Goal: Task Accomplishment & Management: Manage account settings

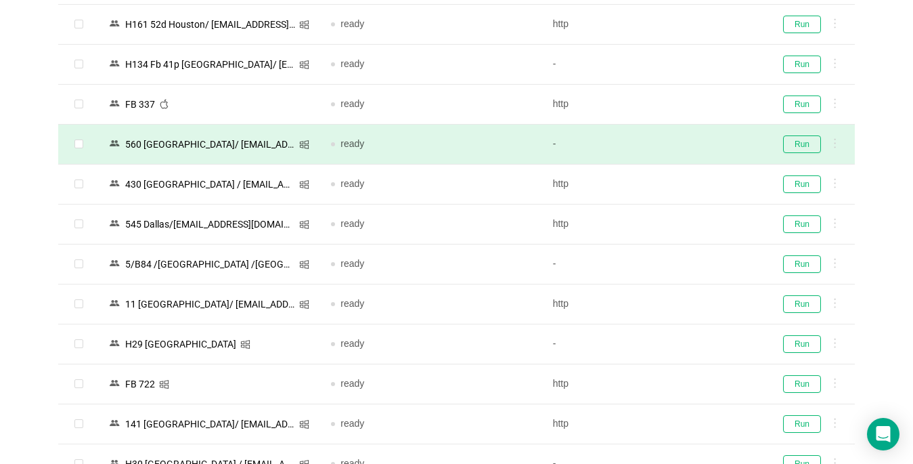
scroll to position [1524, 0]
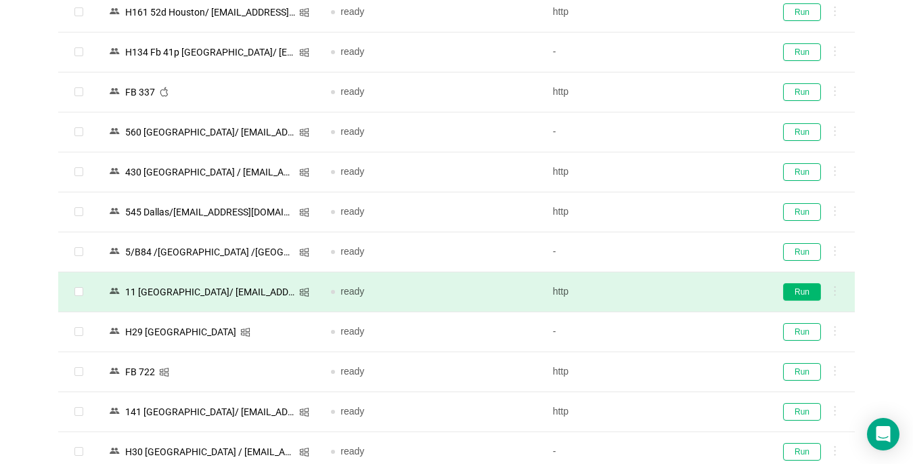
click at [799, 288] on button "Run" at bounding box center [802, 292] width 38 height 18
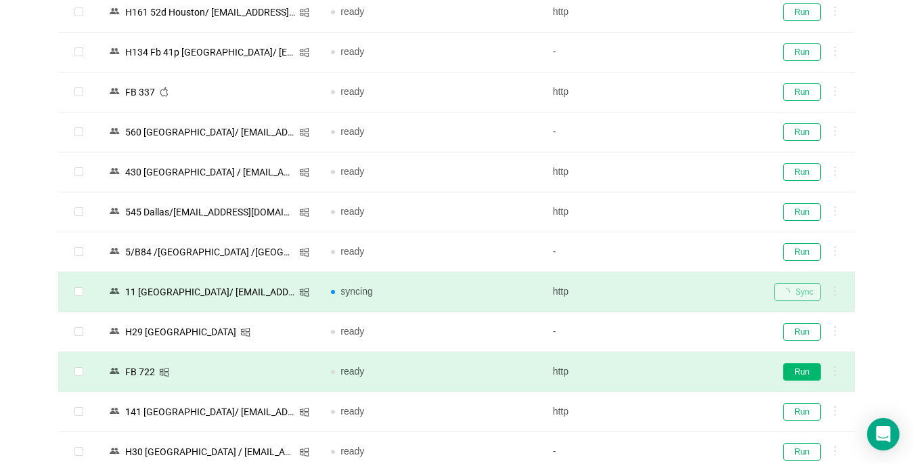
click at [804, 370] on button "Run" at bounding box center [802, 372] width 38 height 18
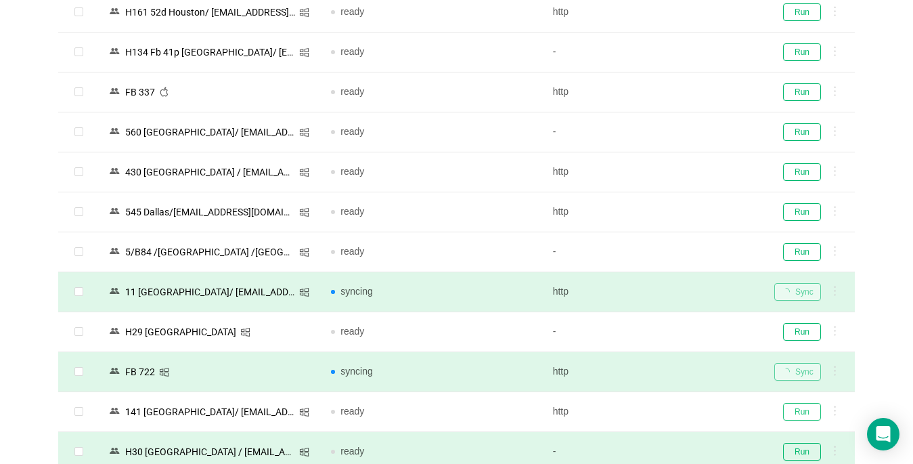
click at [794, 413] on button "Run" at bounding box center [802, 412] width 38 height 18
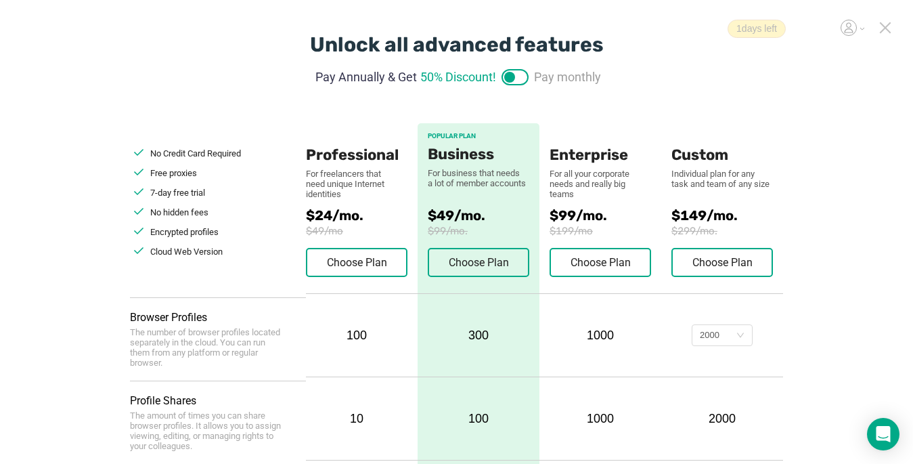
click at [883, 26] on icon at bounding box center [885, 27] width 9 height 9
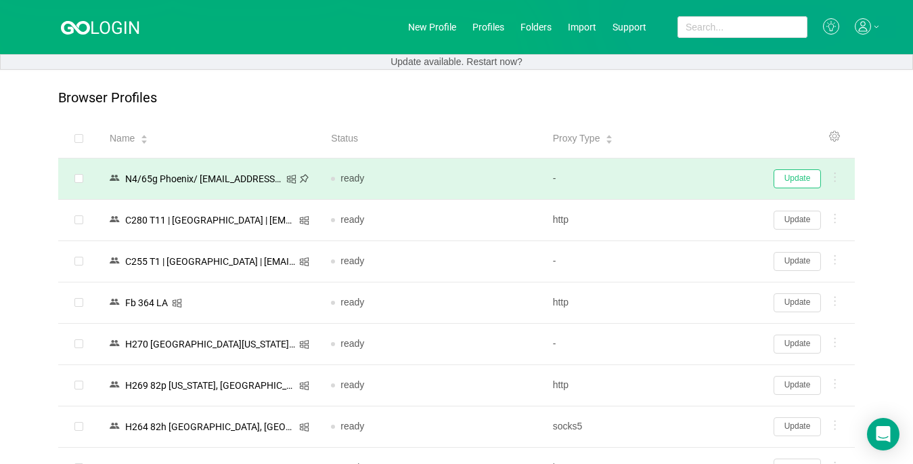
click at [794, 181] on button "Update" at bounding box center [797, 178] width 47 height 19
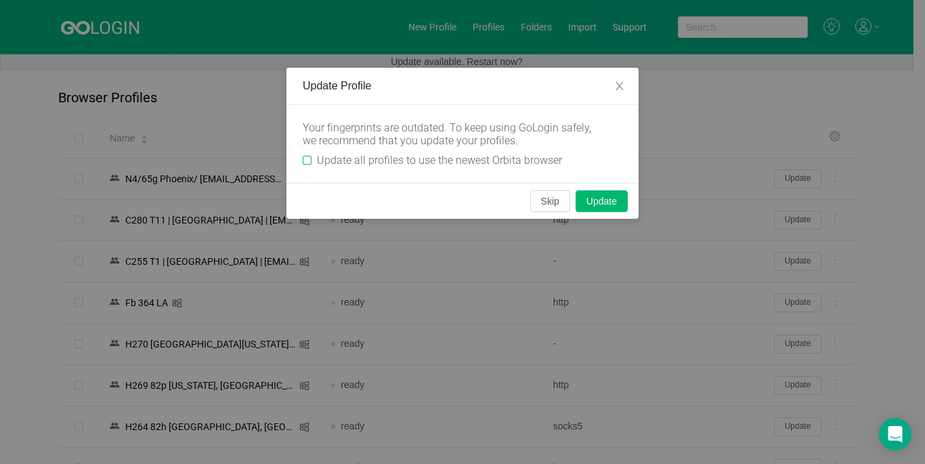
click at [309, 161] on input "Update all profiles to use the newest Orbita browser" at bounding box center [307, 160] width 9 height 9
checkbox input "true"
click at [560, 205] on button "Skip" at bounding box center [550, 201] width 40 height 22
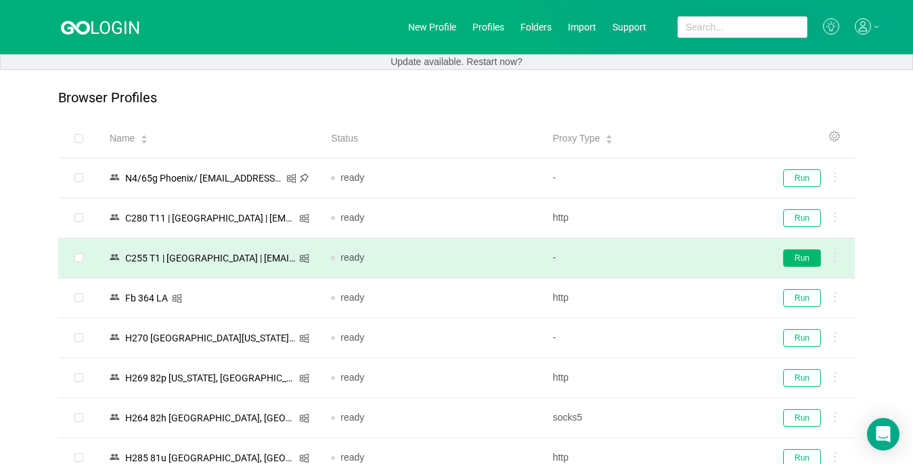
click at [804, 255] on button "Run" at bounding box center [802, 258] width 38 height 18
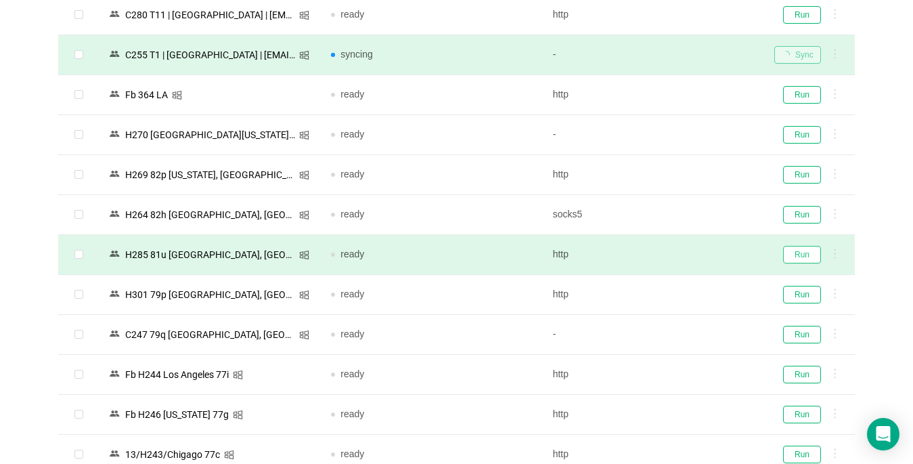
click at [799, 253] on button "Run" at bounding box center [802, 255] width 38 height 18
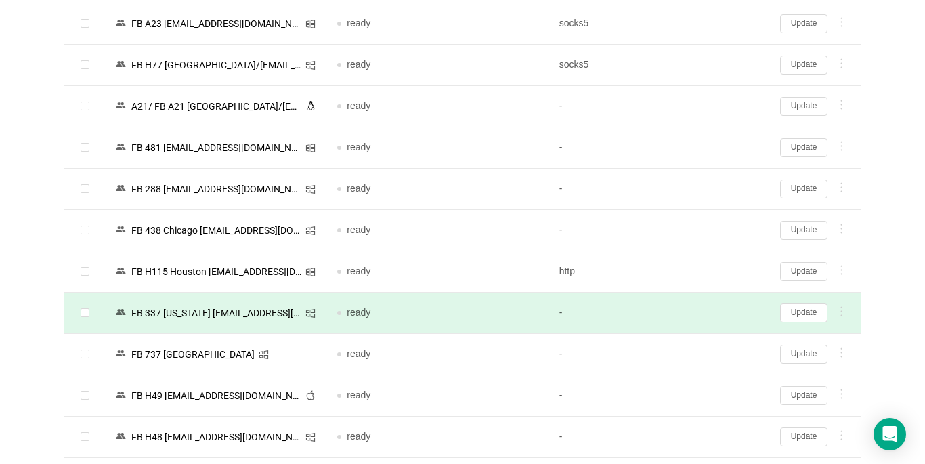
scroll to position [2830, 0]
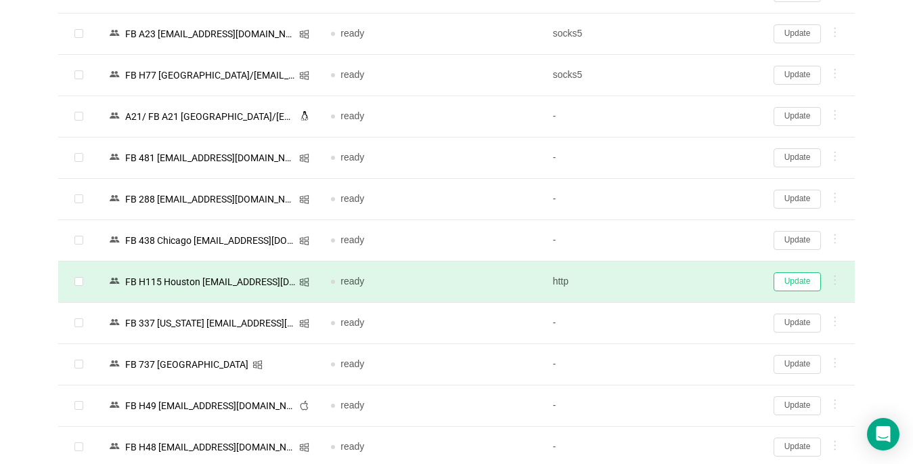
click at [800, 281] on button "Update" at bounding box center [797, 281] width 47 height 19
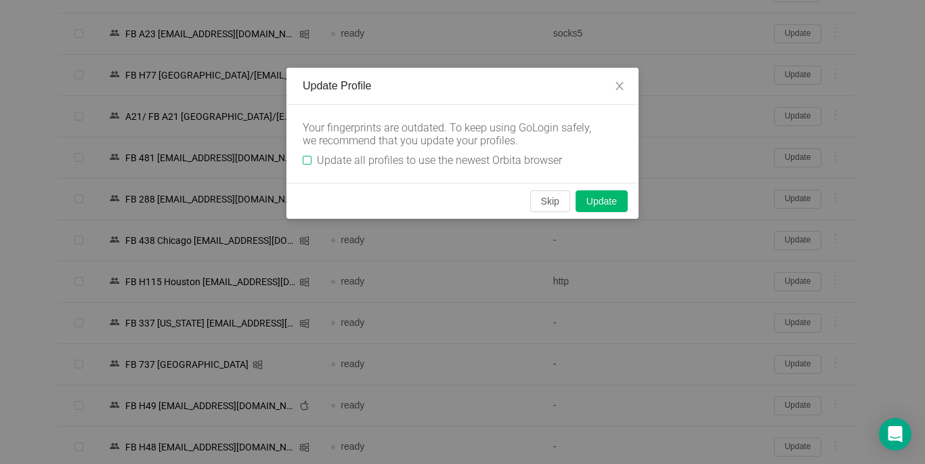
click at [308, 157] on input "Update all profiles to use the newest Orbita browser" at bounding box center [307, 160] width 9 height 9
checkbox input "true"
click at [555, 200] on button "Skip" at bounding box center [550, 201] width 40 height 22
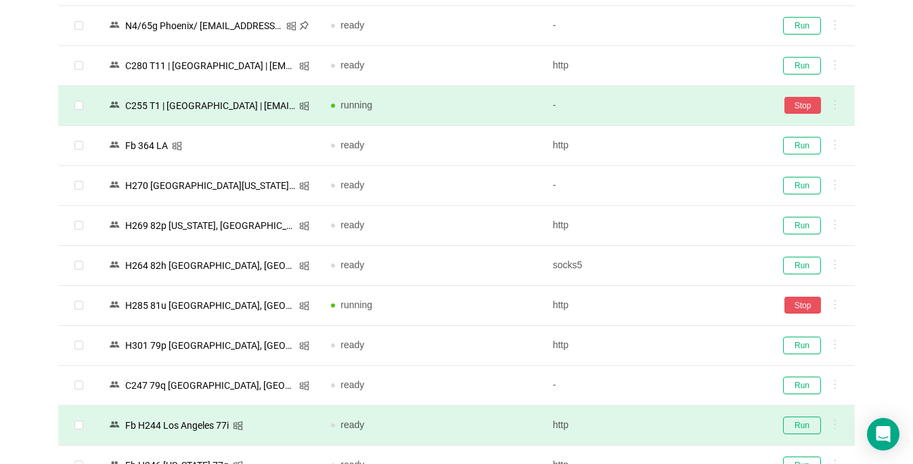
scroll to position [271, 0]
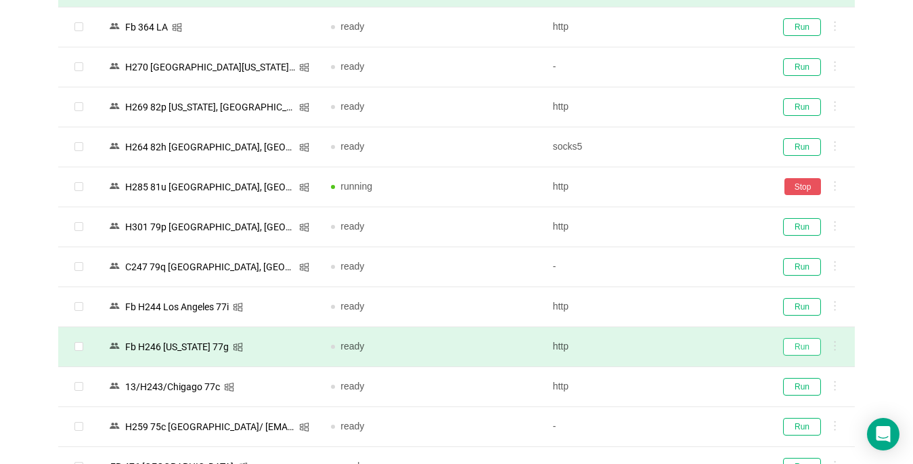
drag, startPoint x: 795, startPoint y: 345, endPoint x: 751, endPoint y: 338, distance: 44.4
click at [796, 345] on button "Run" at bounding box center [802, 347] width 38 height 18
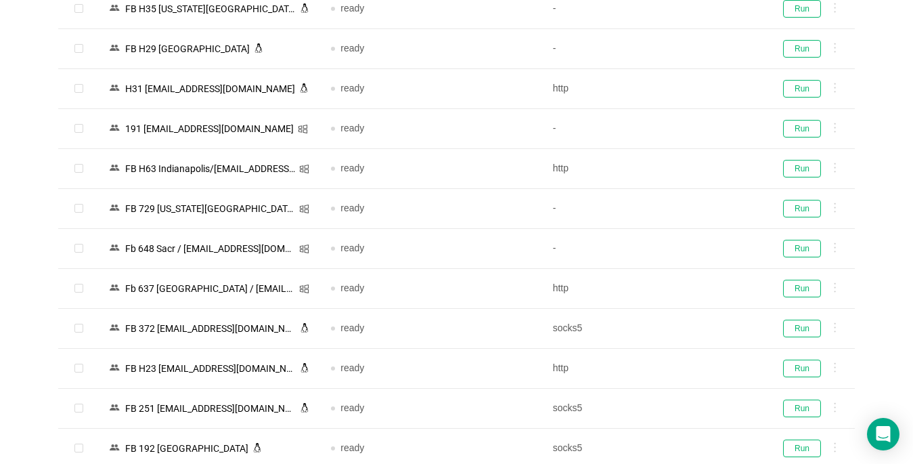
scroll to position [2708, 0]
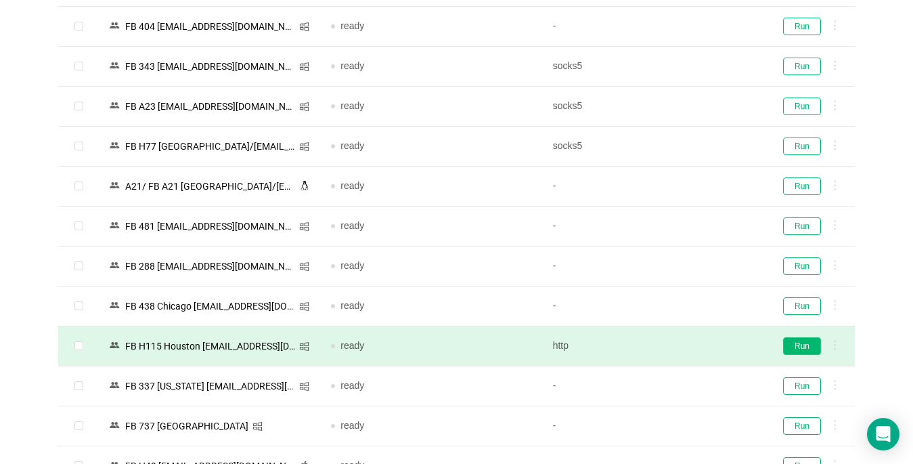
click at [806, 343] on button "Run" at bounding box center [802, 346] width 38 height 18
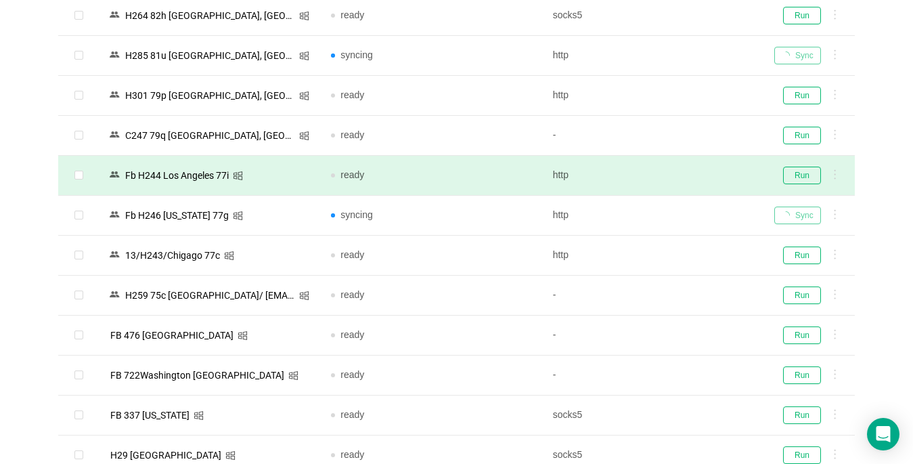
scroll to position [406, 0]
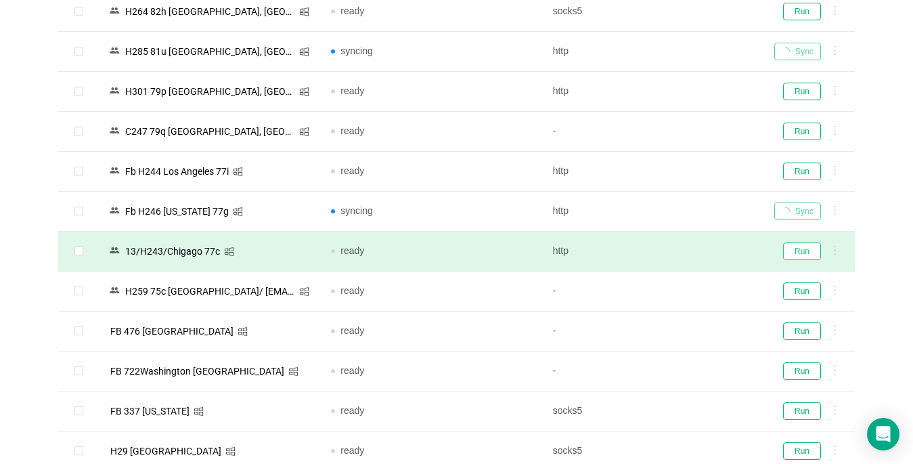
click at [802, 246] on button "Run" at bounding box center [802, 251] width 38 height 18
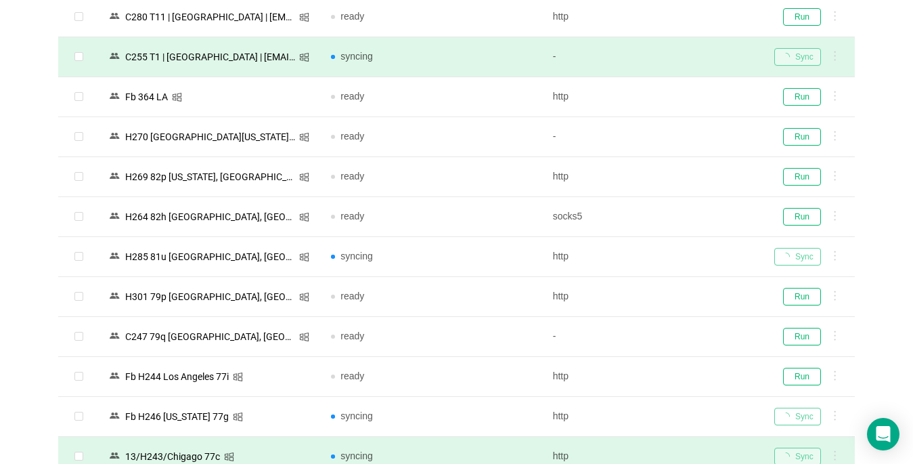
scroll to position [68, 0]
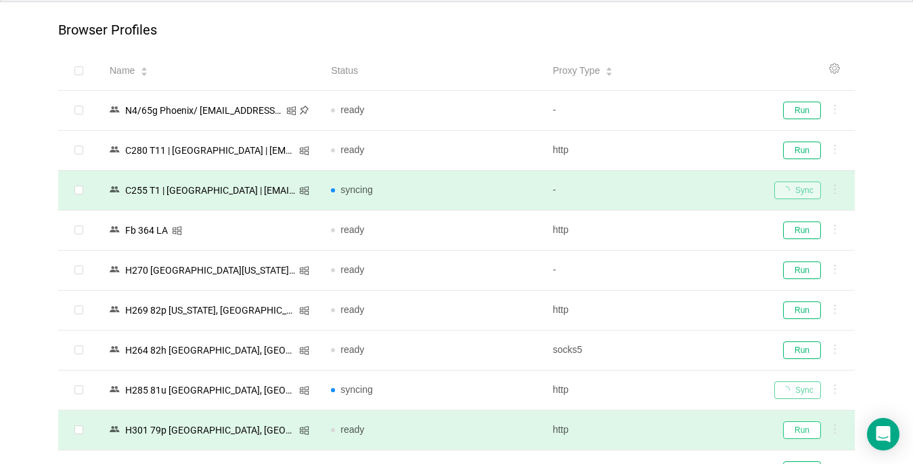
click at [799, 429] on button "Run" at bounding box center [802, 430] width 38 height 18
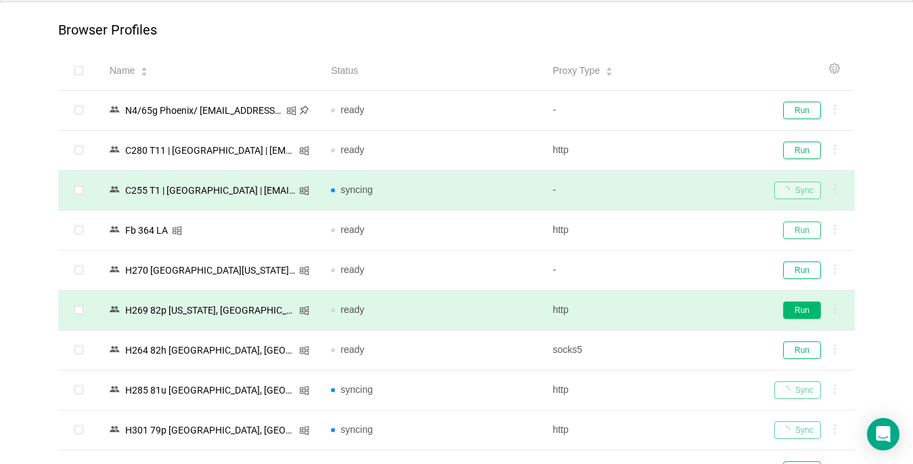
click at [802, 229] on button "Run" at bounding box center [802, 230] width 38 height 18
click at [801, 309] on button "Run" at bounding box center [802, 310] width 38 height 18
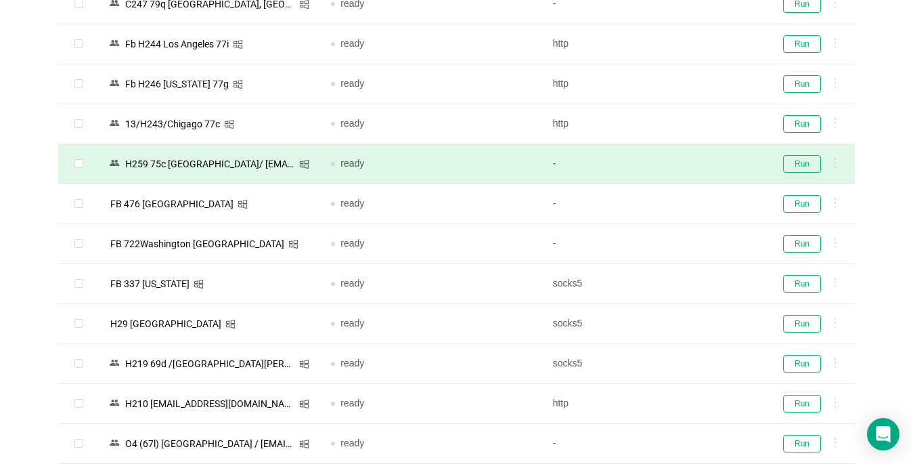
scroll to position [542, 0]
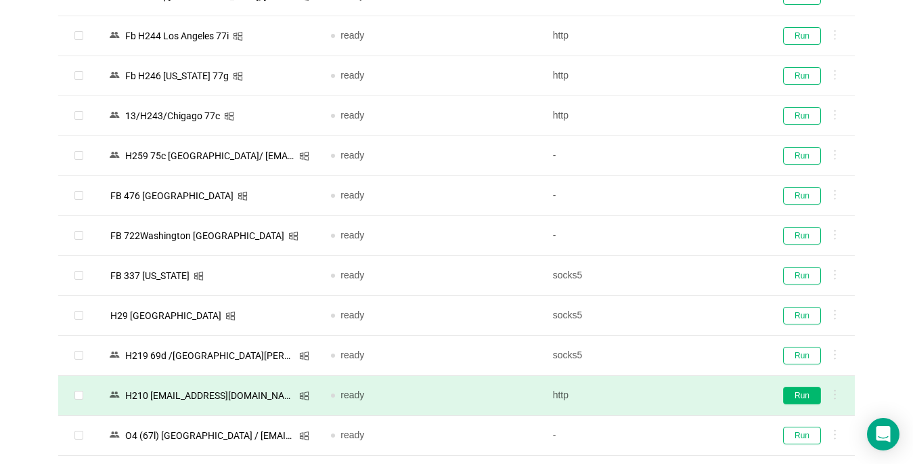
click at [808, 395] on button "Run" at bounding box center [802, 396] width 38 height 18
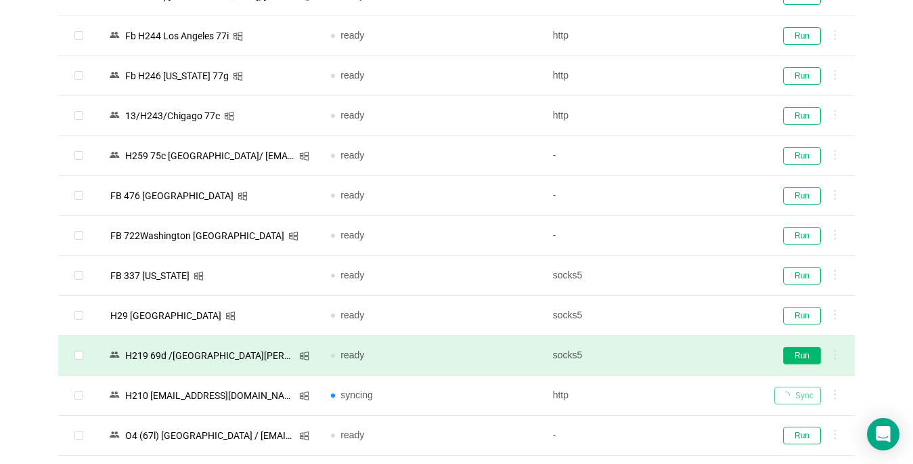
click at [794, 352] on button "Run" at bounding box center [802, 356] width 38 height 18
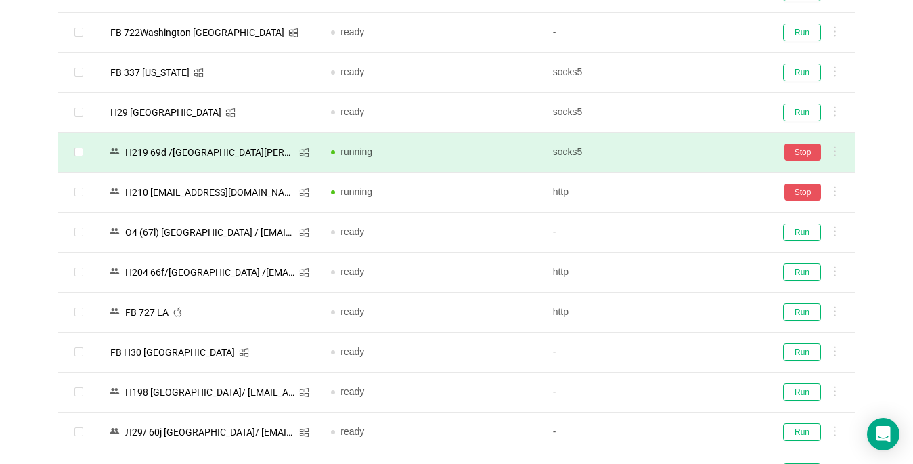
scroll to position [880, 0]
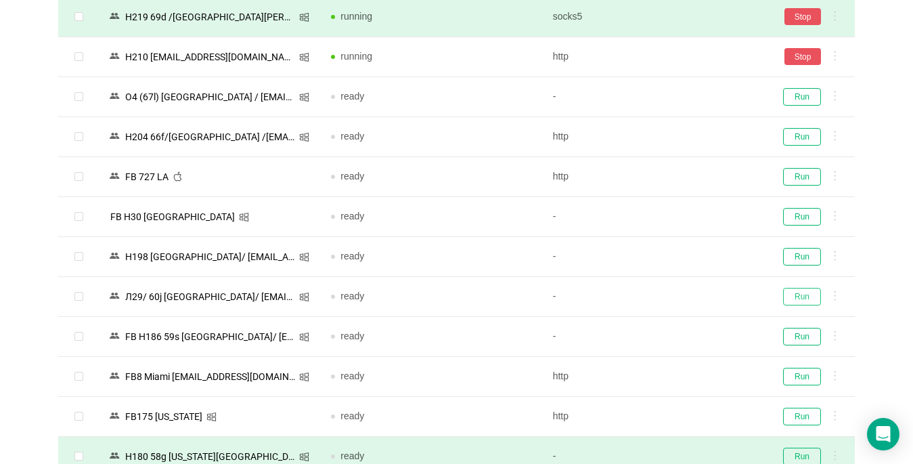
click at [804, 297] on button "Run" at bounding box center [802, 297] width 38 height 18
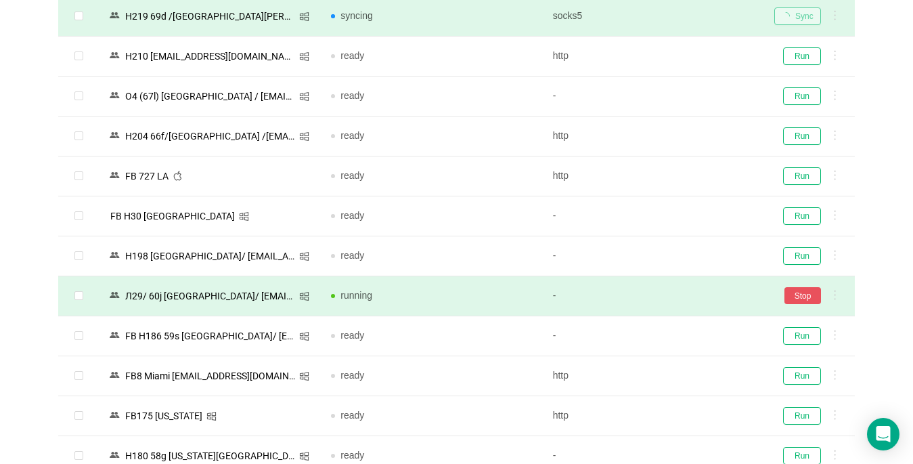
scroll to position [1015, 0]
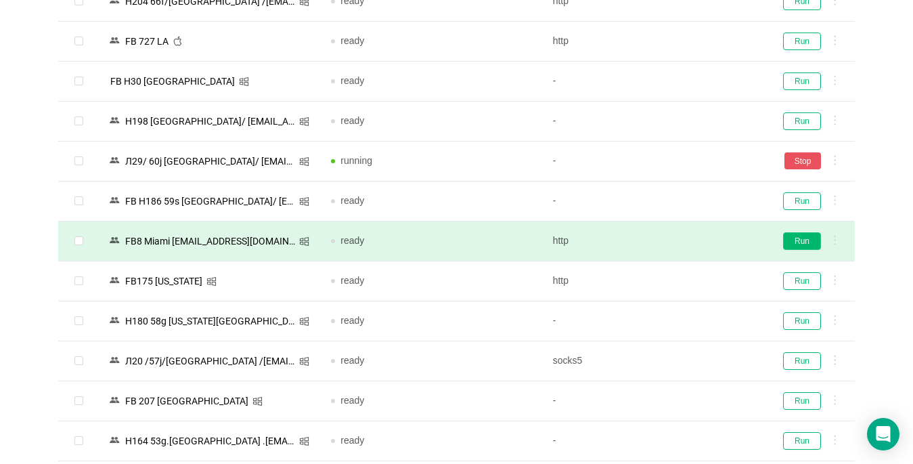
click at [801, 236] on button "Run" at bounding box center [802, 241] width 38 height 18
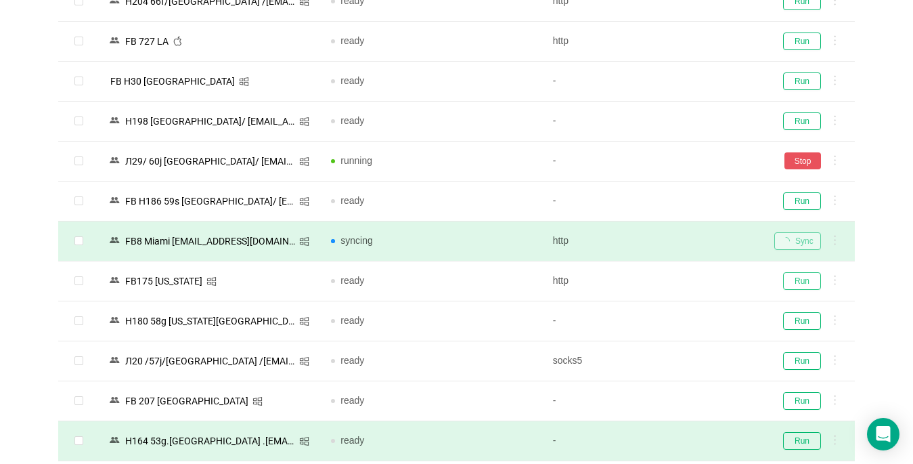
click at [786, 275] on button "Run" at bounding box center [802, 281] width 38 height 18
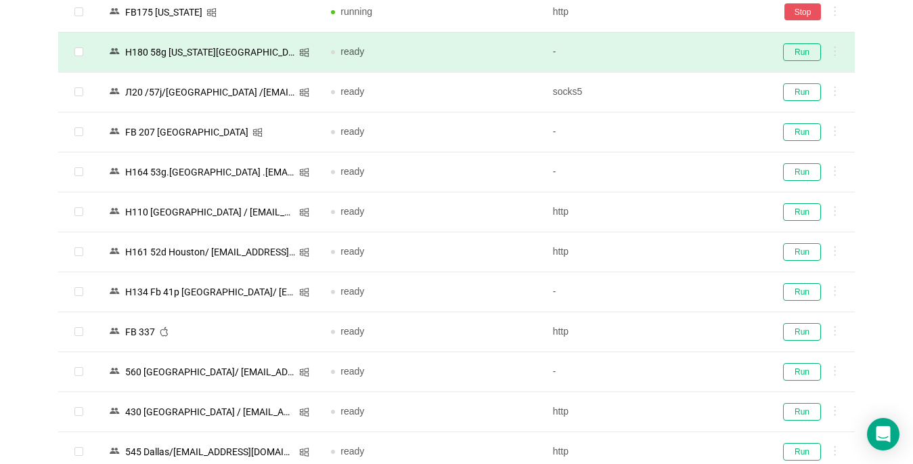
scroll to position [1286, 0]
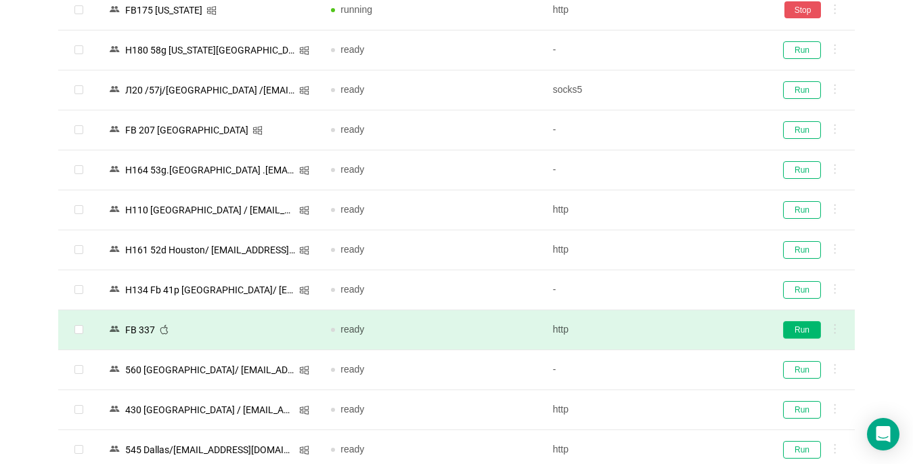
click at [795, 330] on button "Run" at bounding box center [802, 330] width 38 height 18
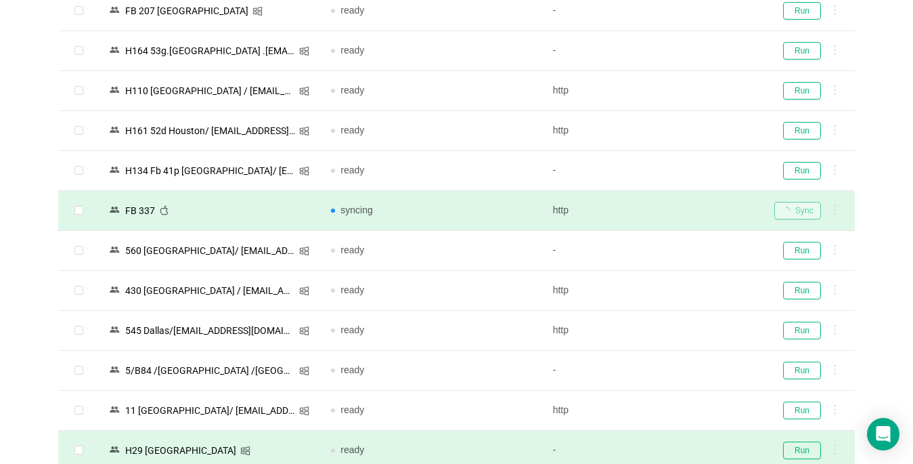
scroll to position [1489, 0]
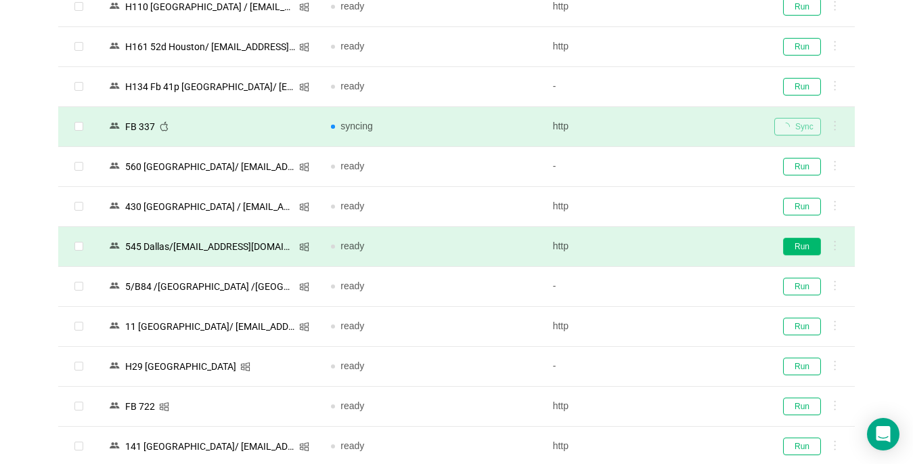
click at [797, 249] on button "Run" at bounding box center [802, 247] width 38 height 18
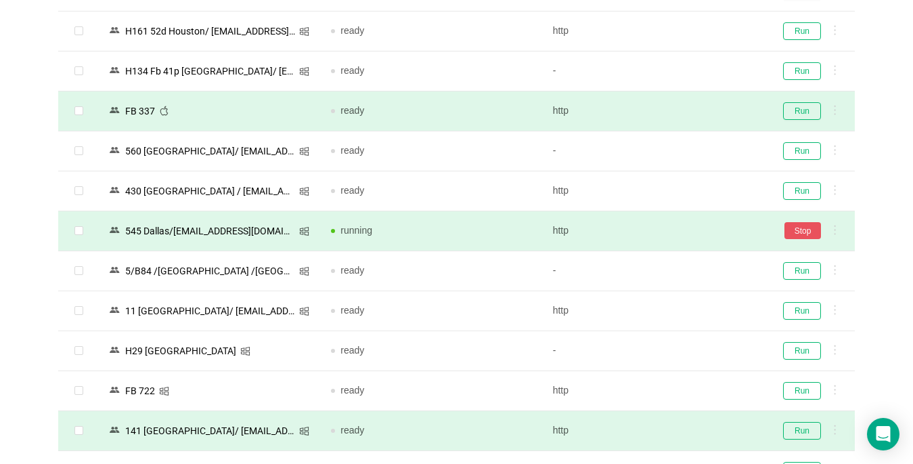
scroll to position [1557, 0]
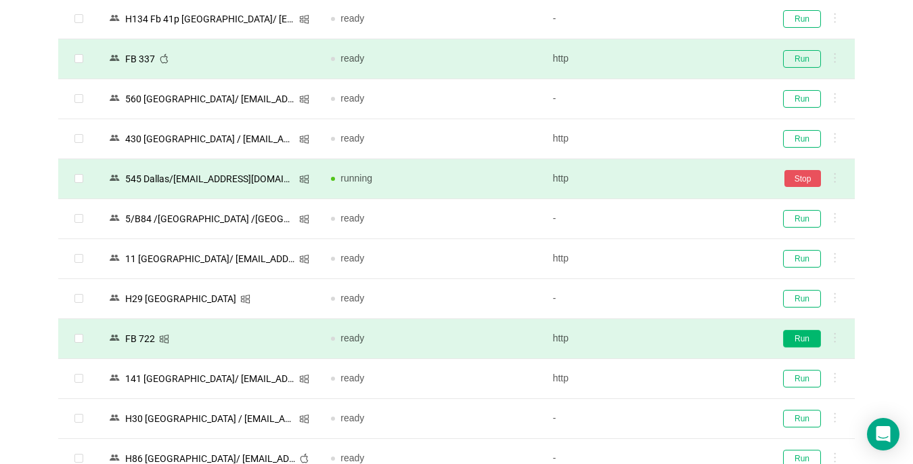
click at [803, 341] on button "Run" at bounding box center [802, 339] width 38 height 18
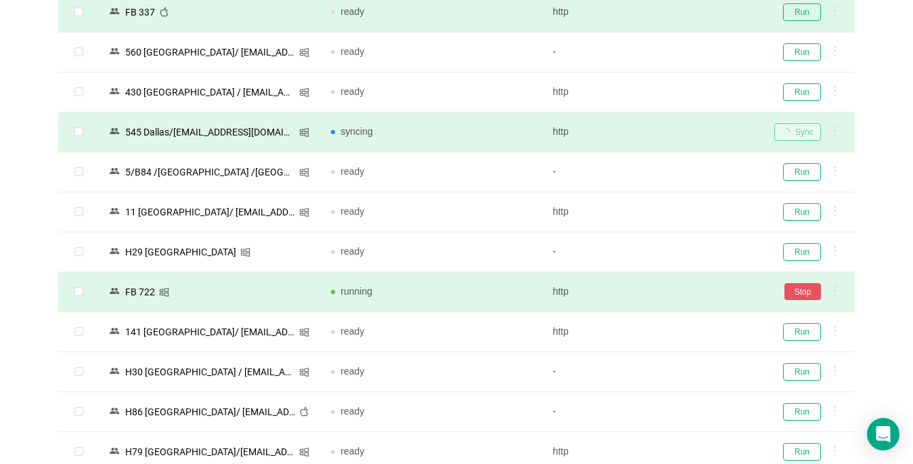
scroll to position [1760, 0]
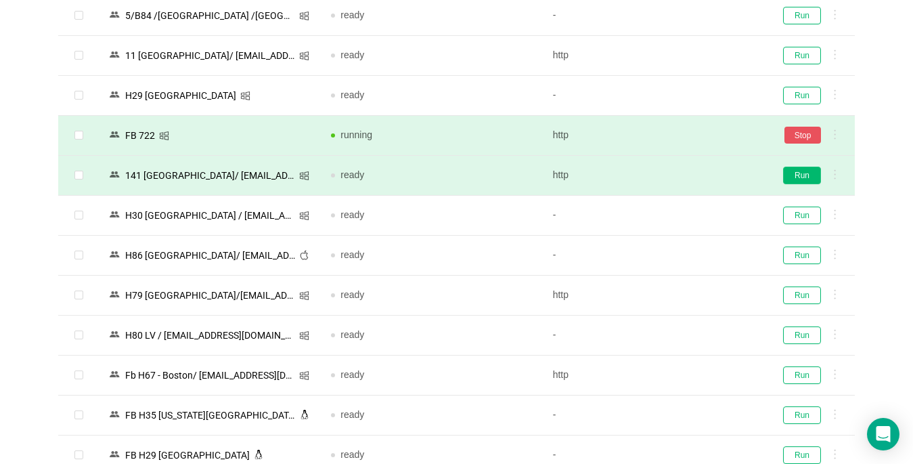
click at [801, 173] on button "Run" at bounding box center [802, 176] width 38 height 18
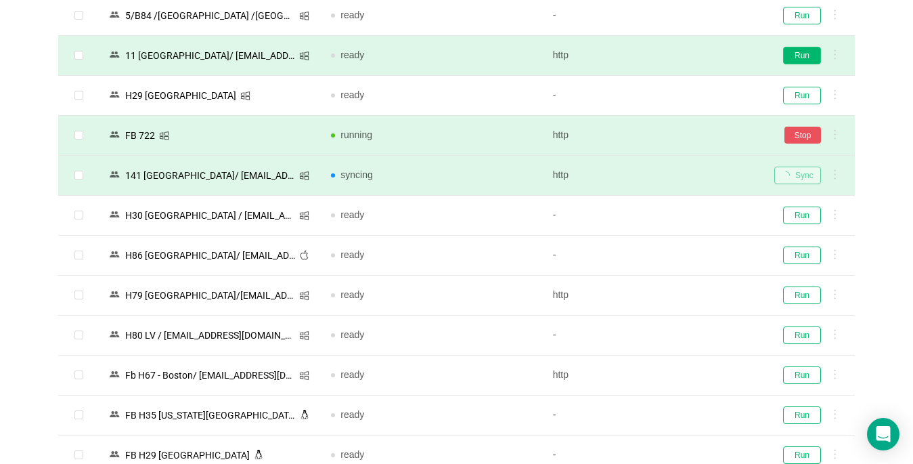
click at [799, 56] on button "Run" at bounding box center [802, 56] width 38 height 18
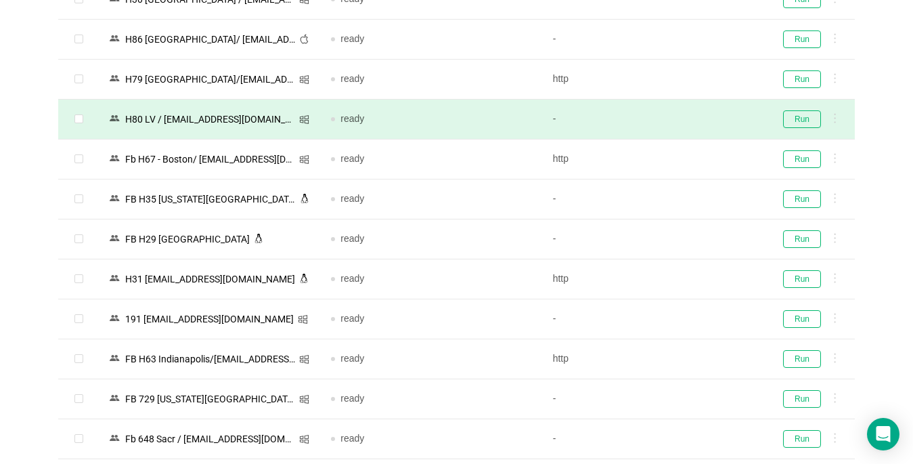
scroll to position [2031, 0]
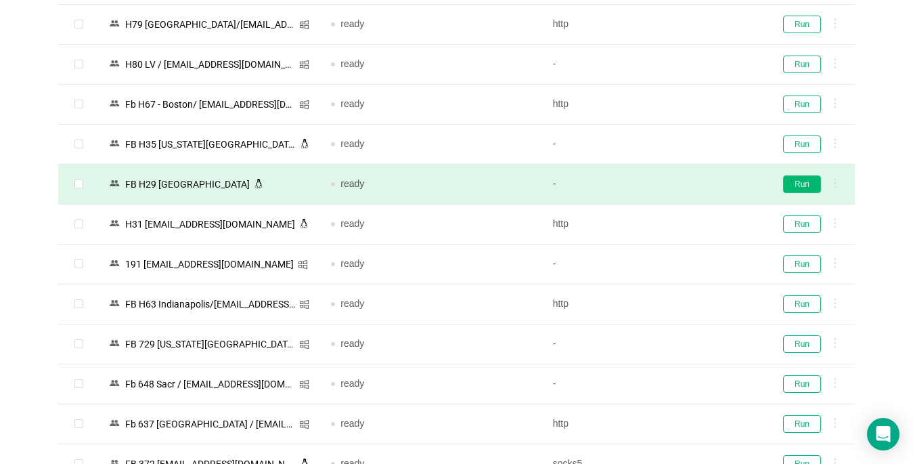
click at [808, 186] on button "Run" at bounding box center [802, 184] width 38 height 18
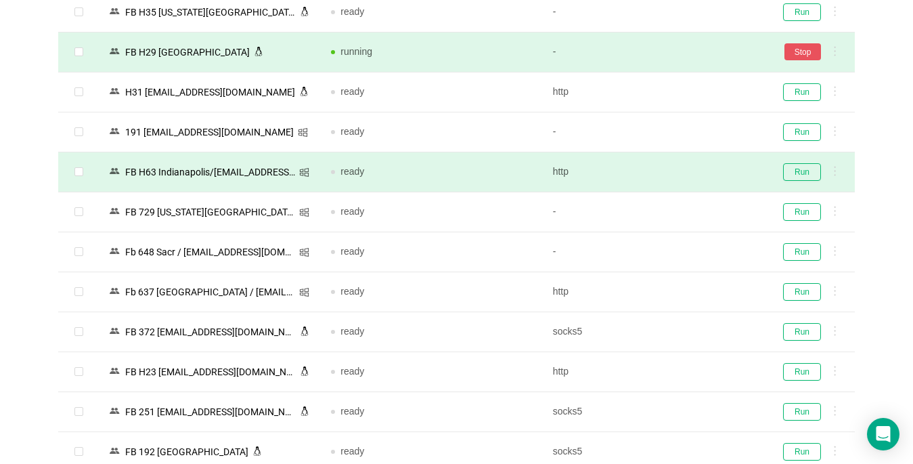
scroll to position [2166, 0]
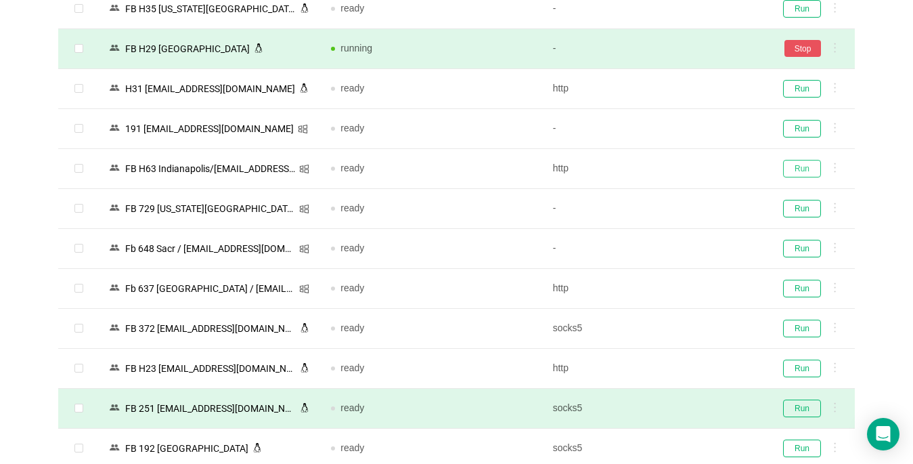
drag, startPoint x: 794, startPoint y: 167, endPoint x: 438, endPoint y: 410, distance: 431.1
click at [795, 167] on button "Run" at bounding box center [802, 169] width 38 height 18
click at [795, 403] on button "Run" at bounding box center [802, 408] width 38 height 18
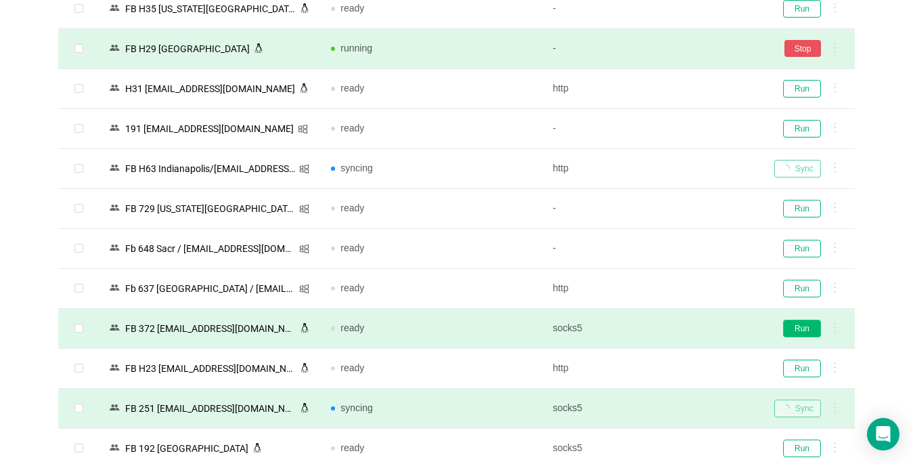
click at [800, 326] on button "Run" at bounding box center [802, 329] width 38 height 18
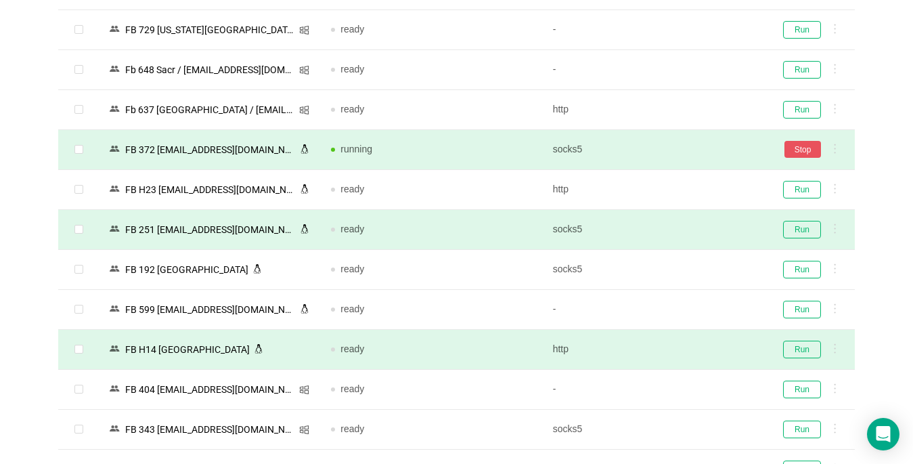
scroll to position [2369, 0]
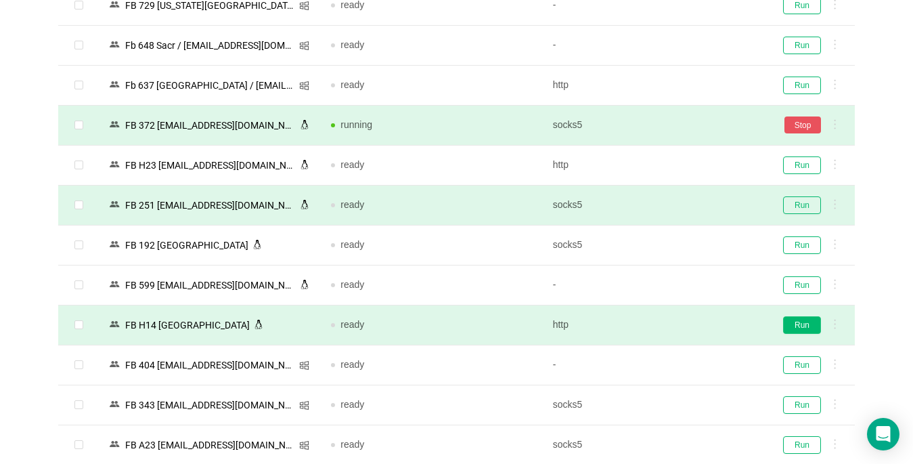
click at [791, 320] on button "Run" at bounding box center [802, 325] width 38 height 18
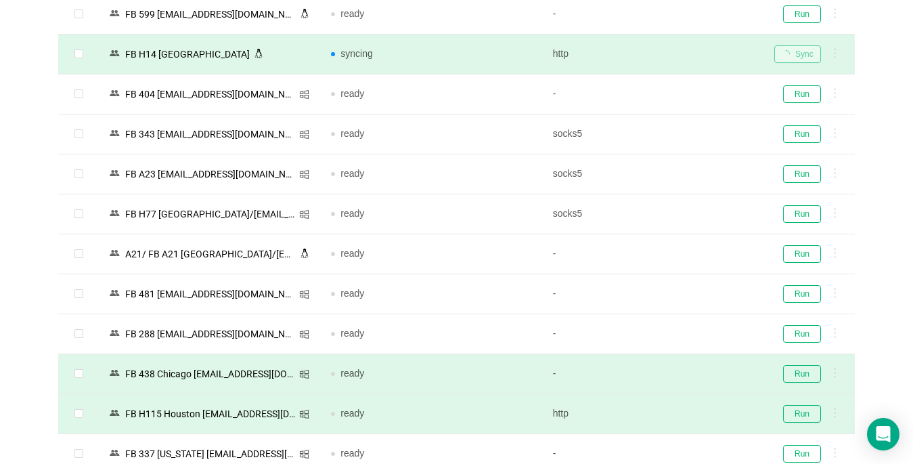
scroll to position [2708, 0]
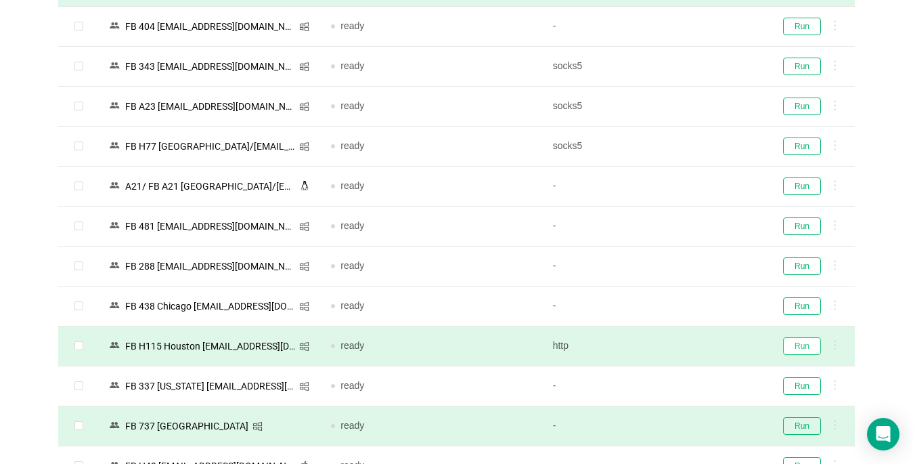
click at [806, 346] on button "Run" at bounding box center [802, 346] width 38 height 18
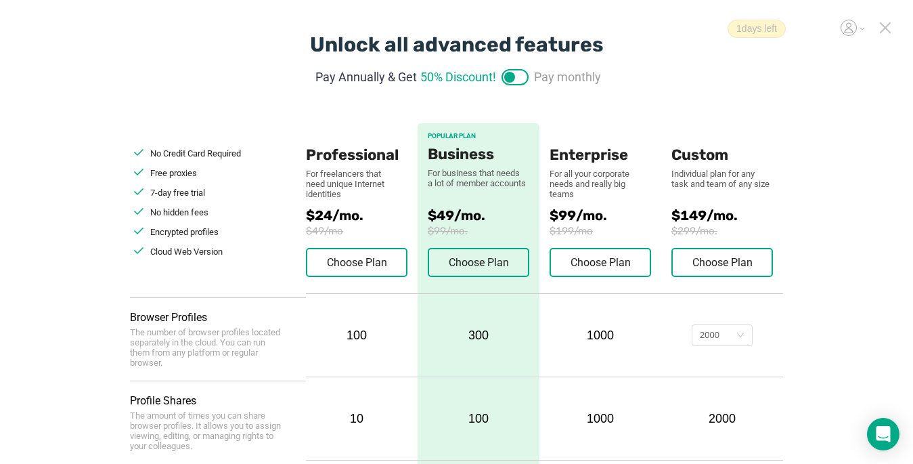
click at [682, 27] on icon at bounding box center [885, 28] width 12 height 12
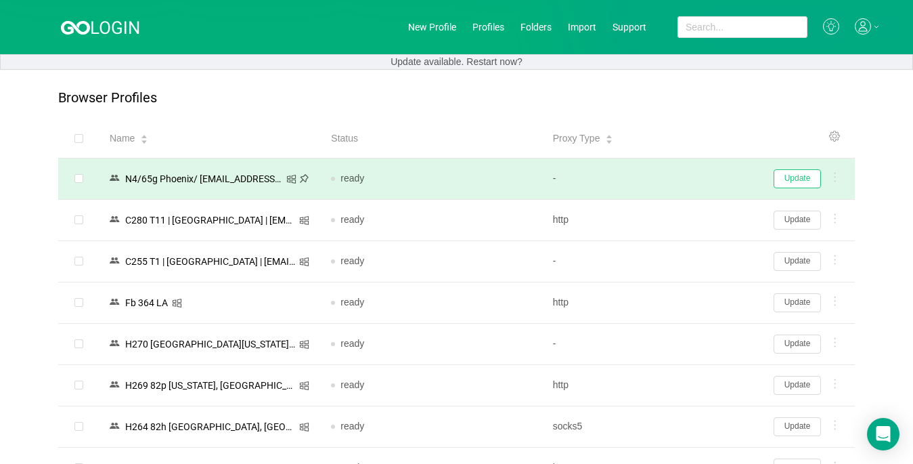
click at [682, 171] on button "Update" at bounding box center [797, 178] width 47 height 19
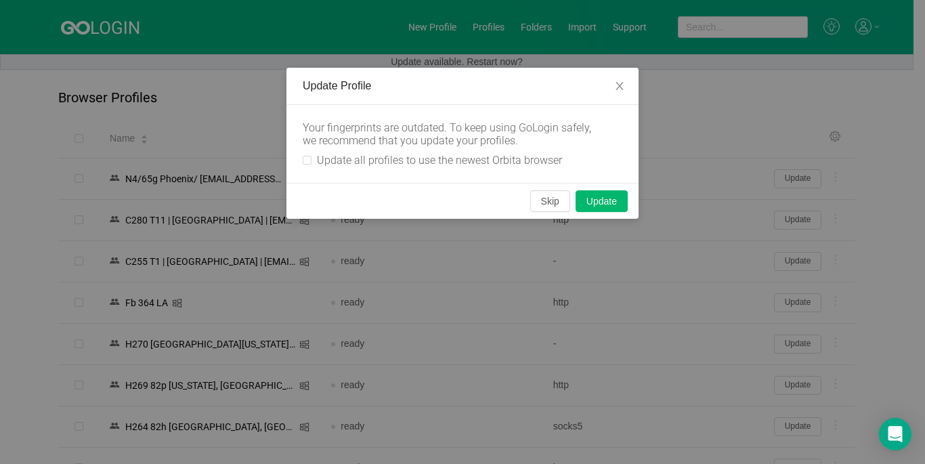
drag, startPoint x: 306, startPoint y: 155, endPoint x: 620, endPoint y: 229, distance: 322.8
click at [307, 156] on label "Update all profiles to use the newest Orbita browser" at bounding box center [435, 160] width 265 height 13
click at [307, 156] on input "Update all profiles to use the newest Orbita browser" at bounding box center [307, 160] width 9 height 9
checkbox input "true"
click at [543, 200] on button "Skip" at bounding box center [550, 201] width 40 height 22
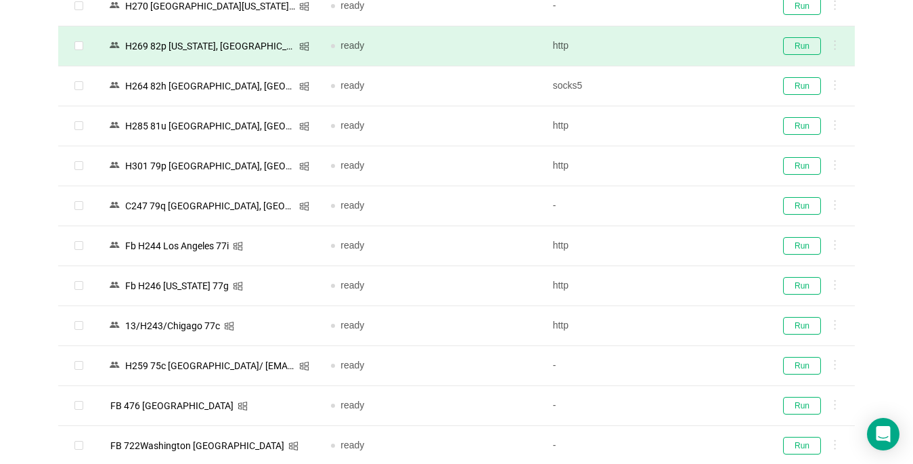
scroll to position [338, 0]
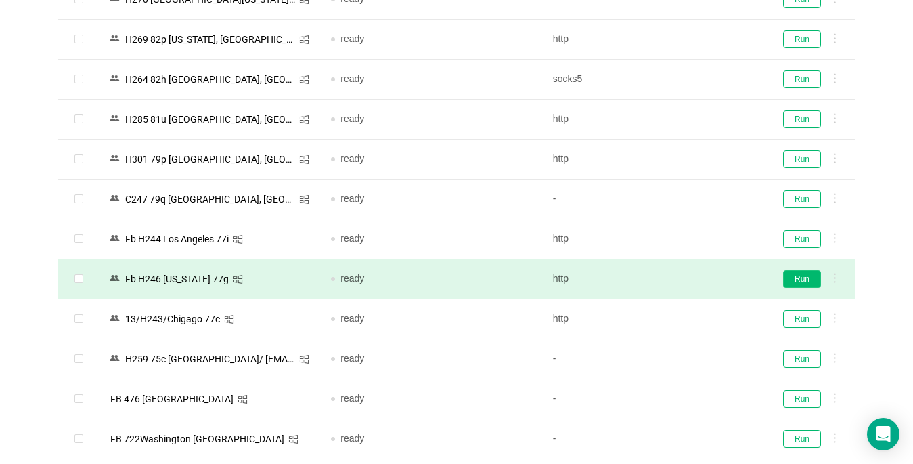
click at [682, 282] on button "Run" at bounding box center [802, 279] width 38 height 18
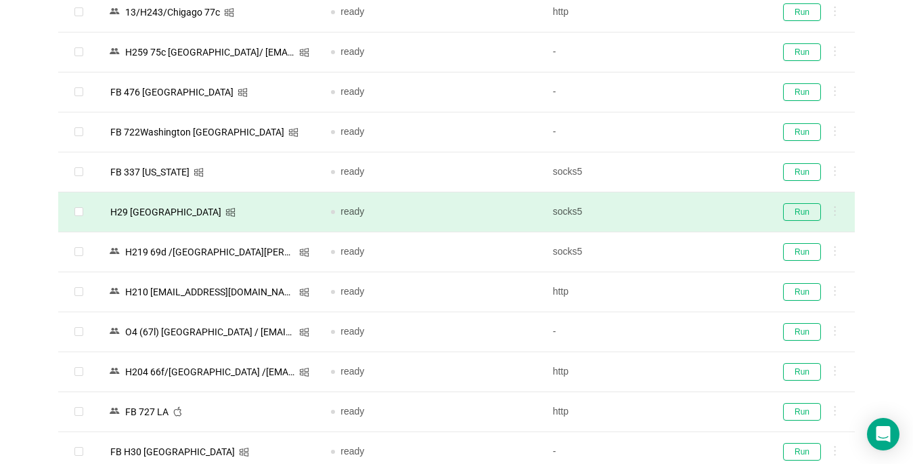
scroll to position [745, 0]
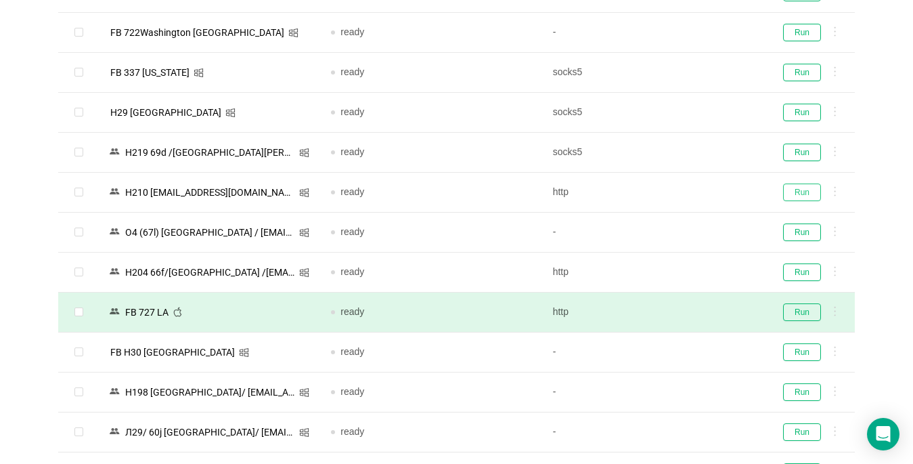
click at [682, 190] on button "Run" at bounding box center [802, 192] width 38 height 18
click at [682, 152] on button "Run" at bounding box center [802, 153] width 38 height 18
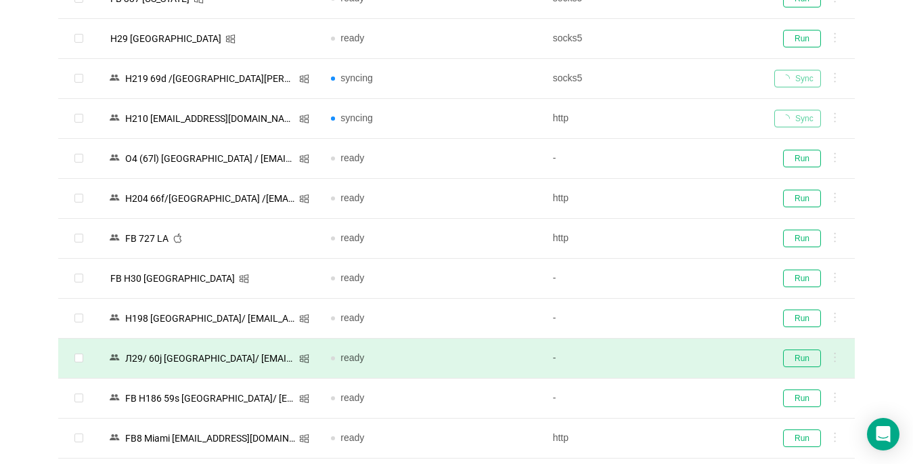
scroll to position [880, 0]
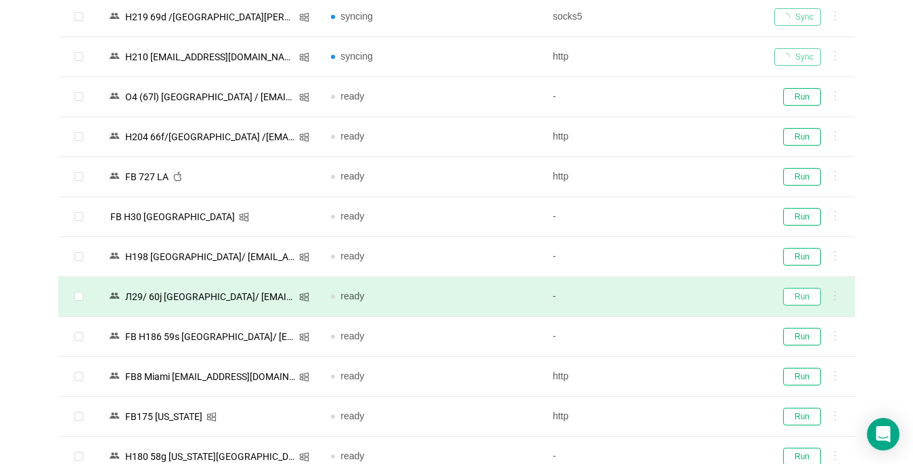
click at [682, 297] on button "Run" at bounding box center [802, 297] width 38 height 18
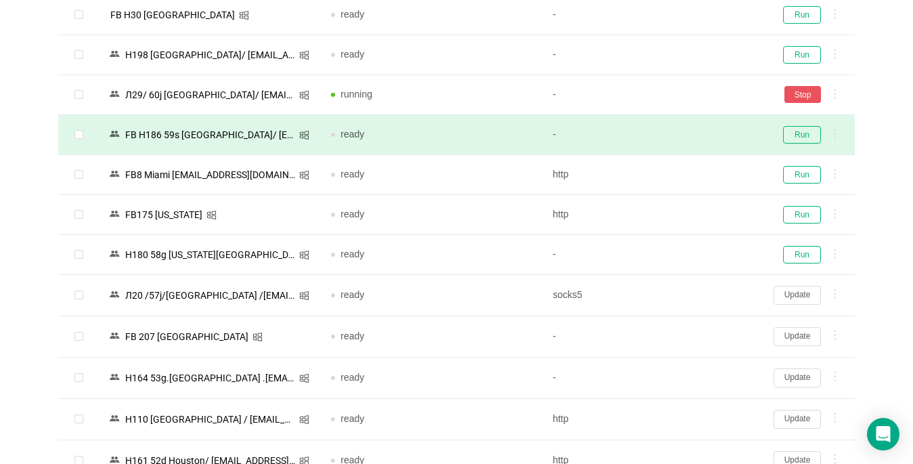
scroll to position [1151, 0]
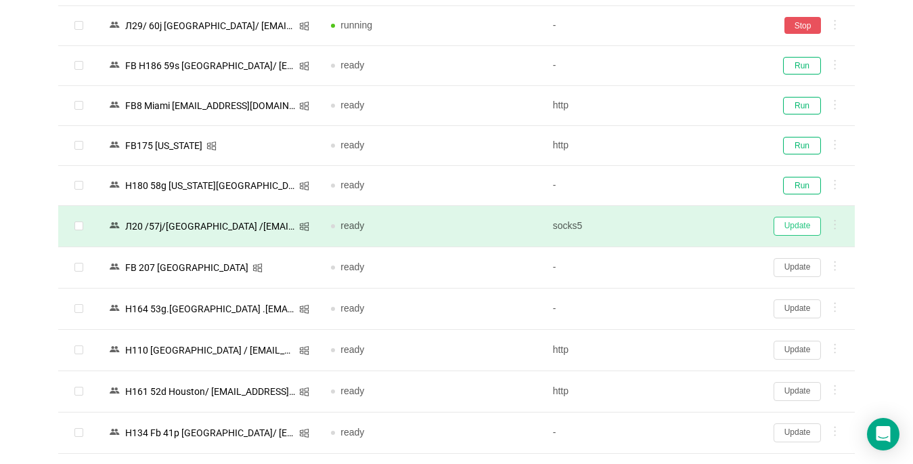
click at [682, 229] on button "Update" at bounding box center [797, 226] width 47 height 19
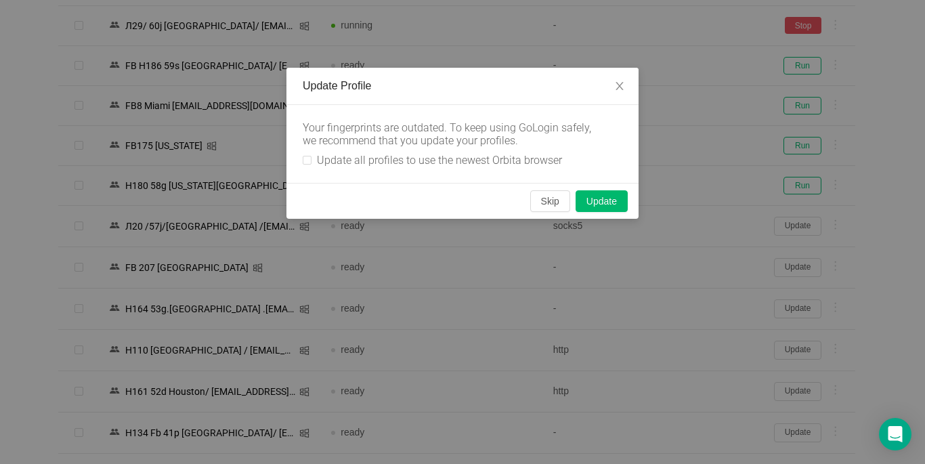
drag, startPoint x: 302, startPoint y: 161, endPoint x: 428, endPoint y: 185, distance: 128.3
click at [302, 160] on div "Your fingerprints are outdated. To keep using GoLogin safely, we recommend that…" at bounding box center [462, 144] width 352 height 78
click at [307, 159] on input "Update all profiles to use the newest Orbita browser" at bounding box center [307, 160] width 9 height 9
checkbox input "true"
click at [556, 198] on button "Skip" at bounding box center [550, 201] width 40 height 22
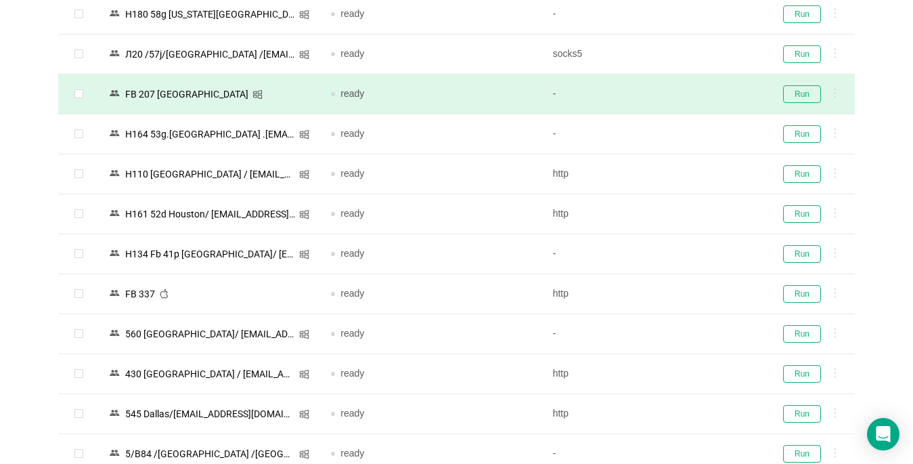
scroll to position [1422, 0]
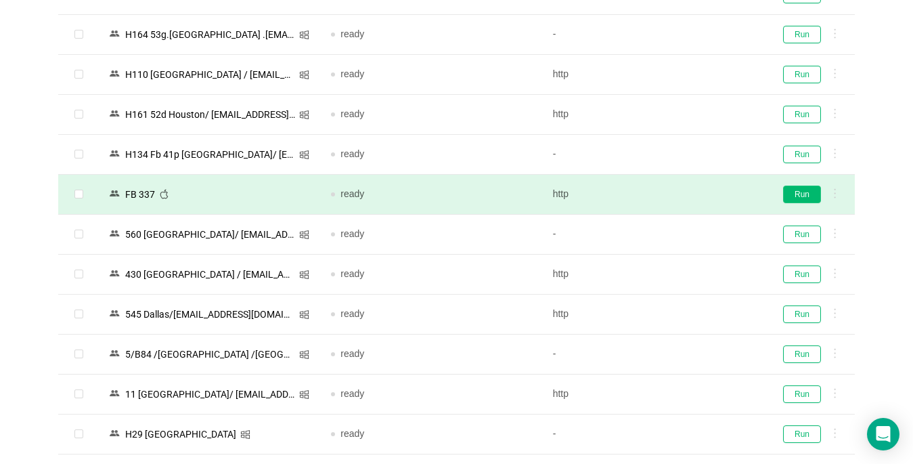
click at [682, 193] on button "Run" at bounding box center [802, 194] width 38 height 18
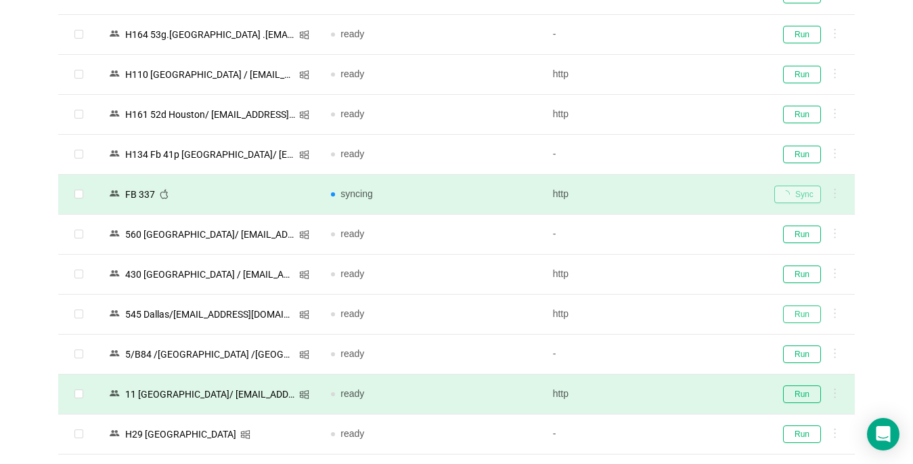
drag, startPoint x: 806, startPoint y: 315, endPoint x: 795, endPoint y: 373, distance: 59.2
click at [682, 315] on button "Run" at bounding box center [802, 314] width 38 height 18
click at [682, 395] on button "Run" at bounding box center [802, 394] width 38 height 18
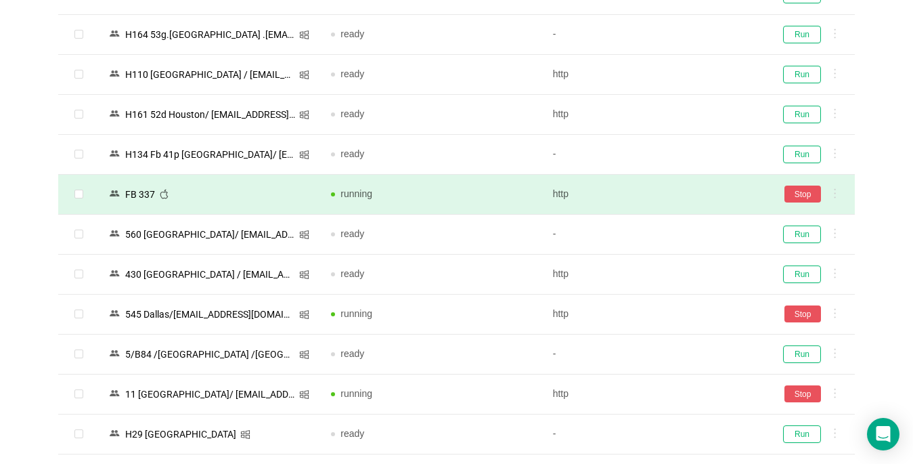
scroll to position [1692, 0]
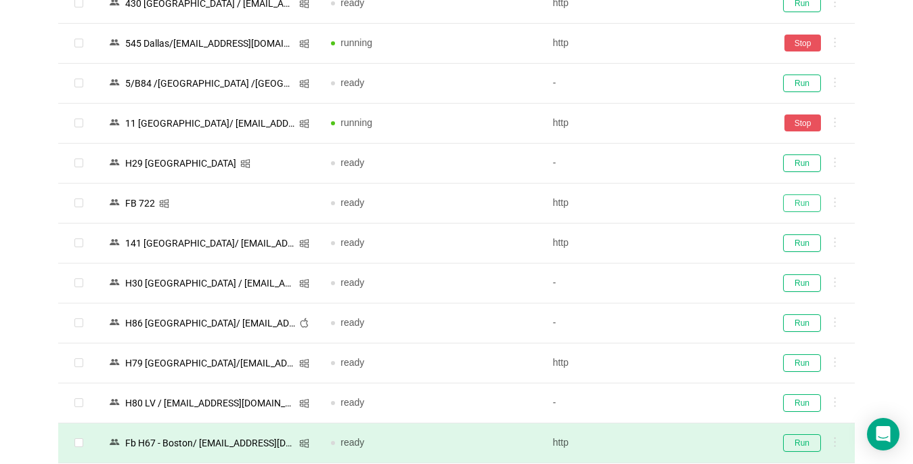
click at [682, 204] on button "Run" at bounding box center [802, 203] width 38 height 18
click at [682, 240] on button "Run" at bounding box center [802, 243] width 38 height 18
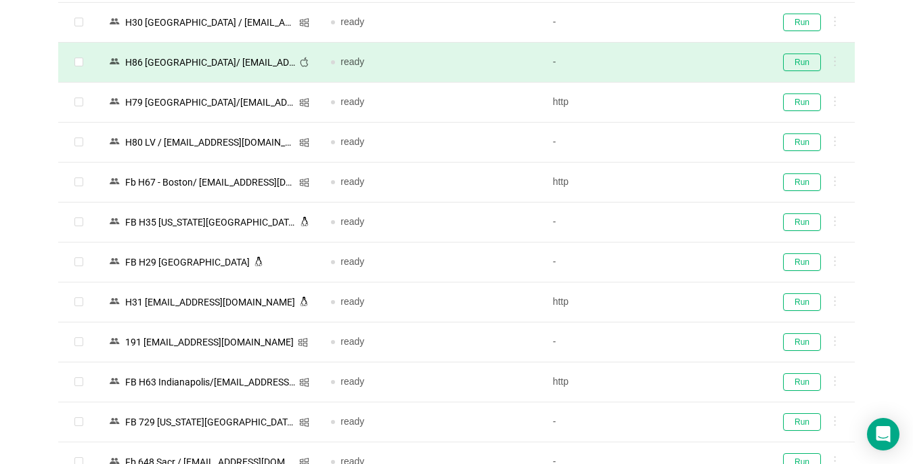
scroll to position [1963, 0]
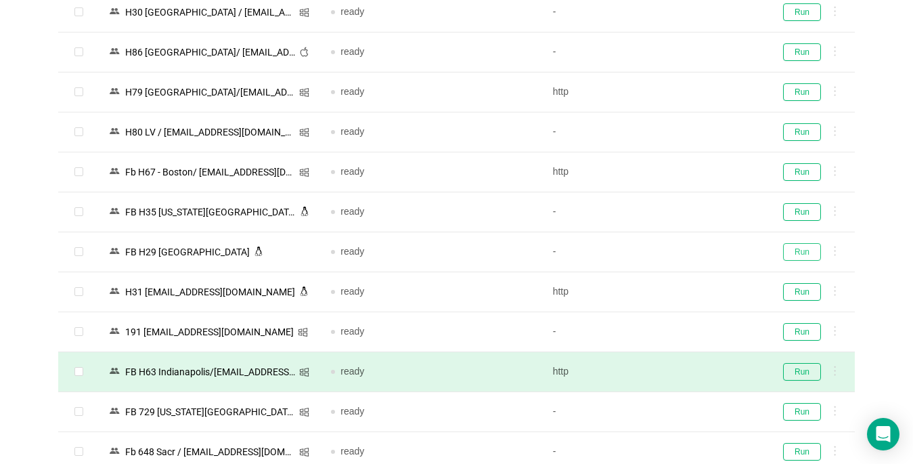
click at [682, 252] on button "Run" at bounding box center [802, 252] width 38 height 18
click at [682, 370] on button "Run" at bounding box center [802, 372] width 38 height 18
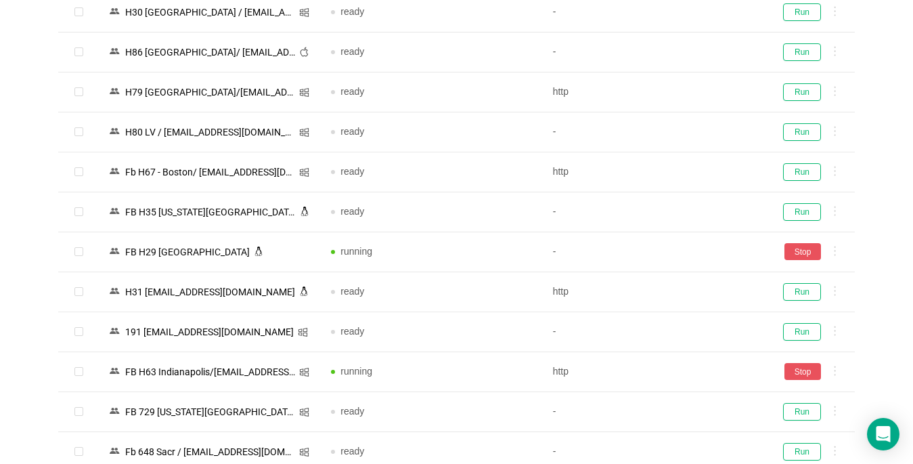
scroll to position [2234, 0]
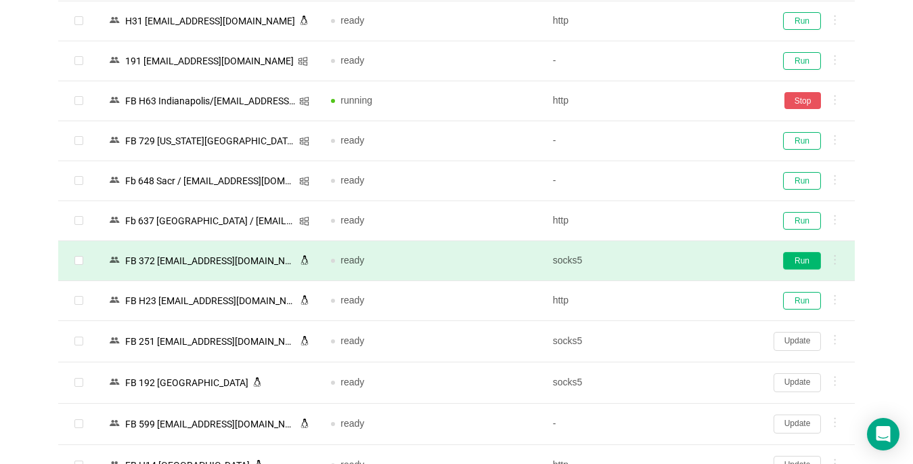
click at [682, 259] on button "Run" at bounding box center [802, 261] width 38 height 18
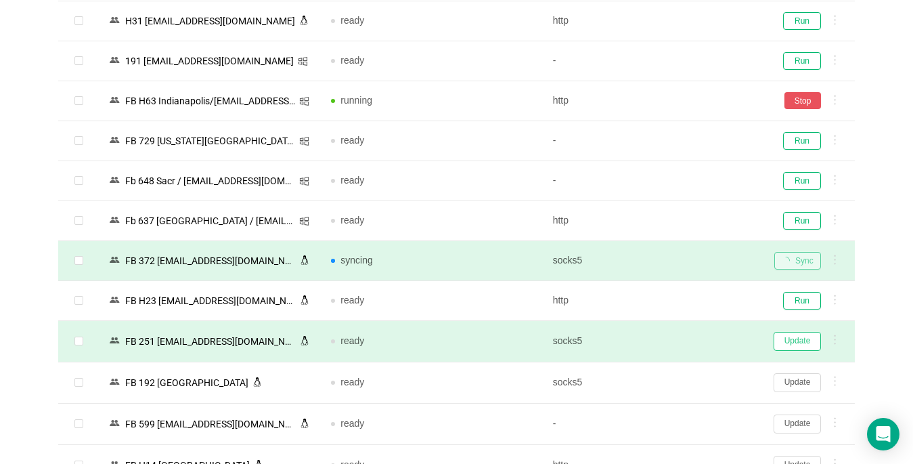
click at [682, 339] on button "Update" at bounding box center [797, 341] width 47 height 19
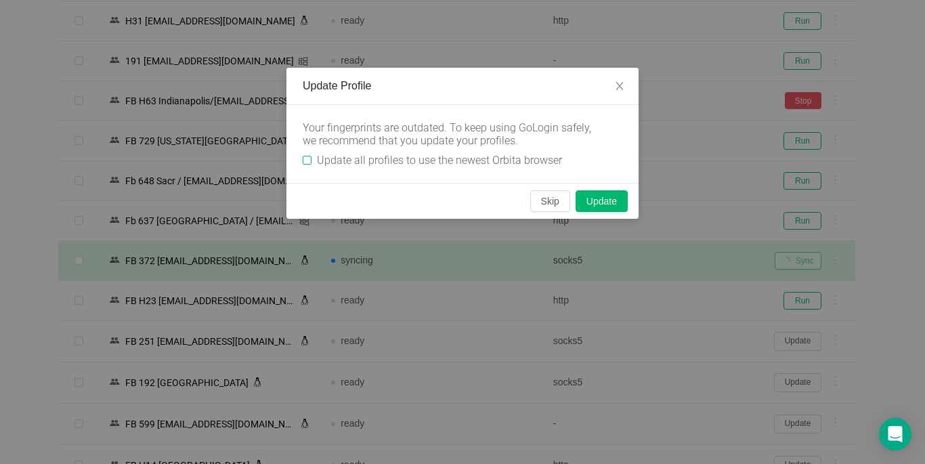
click at [309, 162] on input "Update all profiles to use the newest Orbita browser" at bounding box center [307, 160] width 9 height 9
checkbox input "true"
click at [539, 206] on button "Skip" at bounding box center [550, 201] width 40 height 22
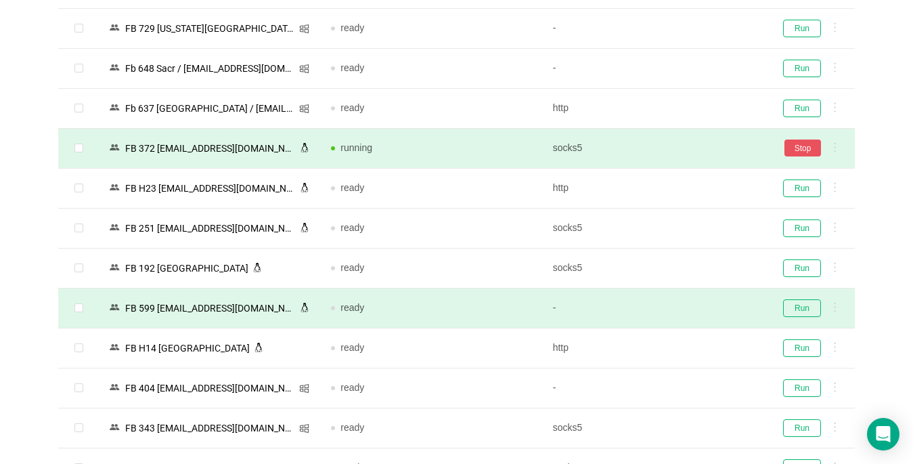
scroll to position [2369, 0]
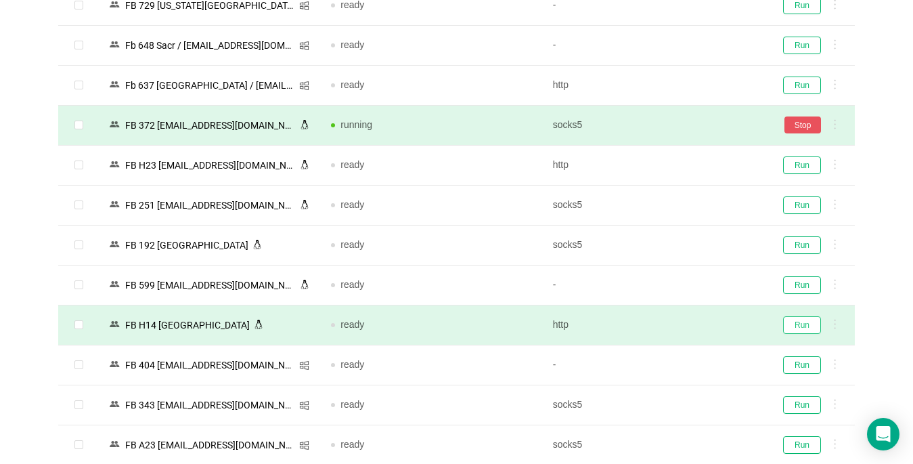
click at [682, 322] on button "Run" at bounding box center [802, 325] width 38 height 18
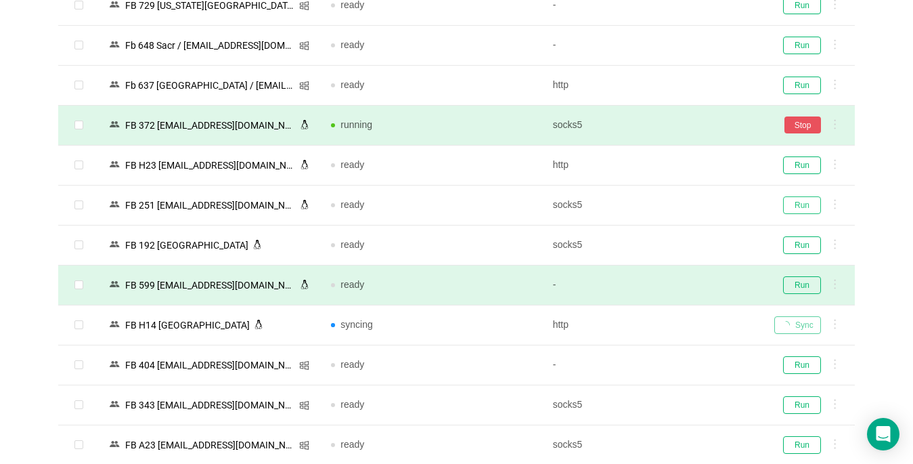
click at [682, 206] on button "Run" at bounding box center [802, 205] width 38 height 18
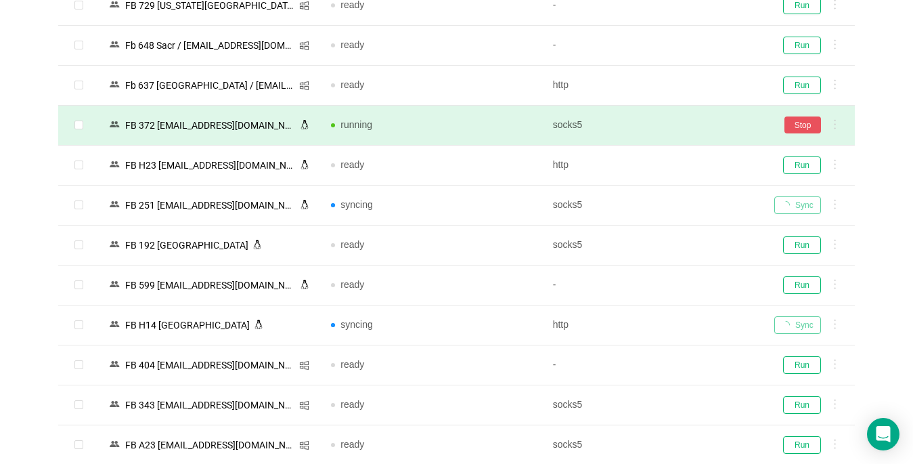
scroll to position [2640, 0]
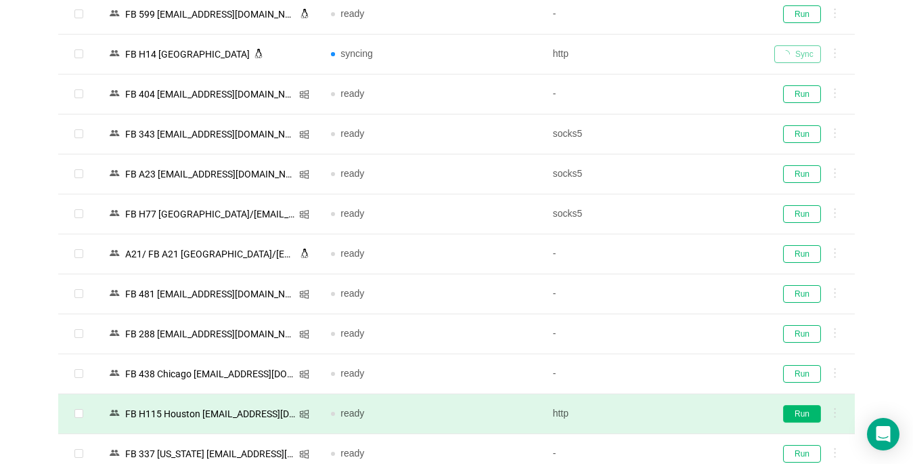
click at [682, 414] on button "Run" at bounding box center [802, 414] width 38 height 18
